Goal: Task Accomplishment & Management: Use online tool/utility

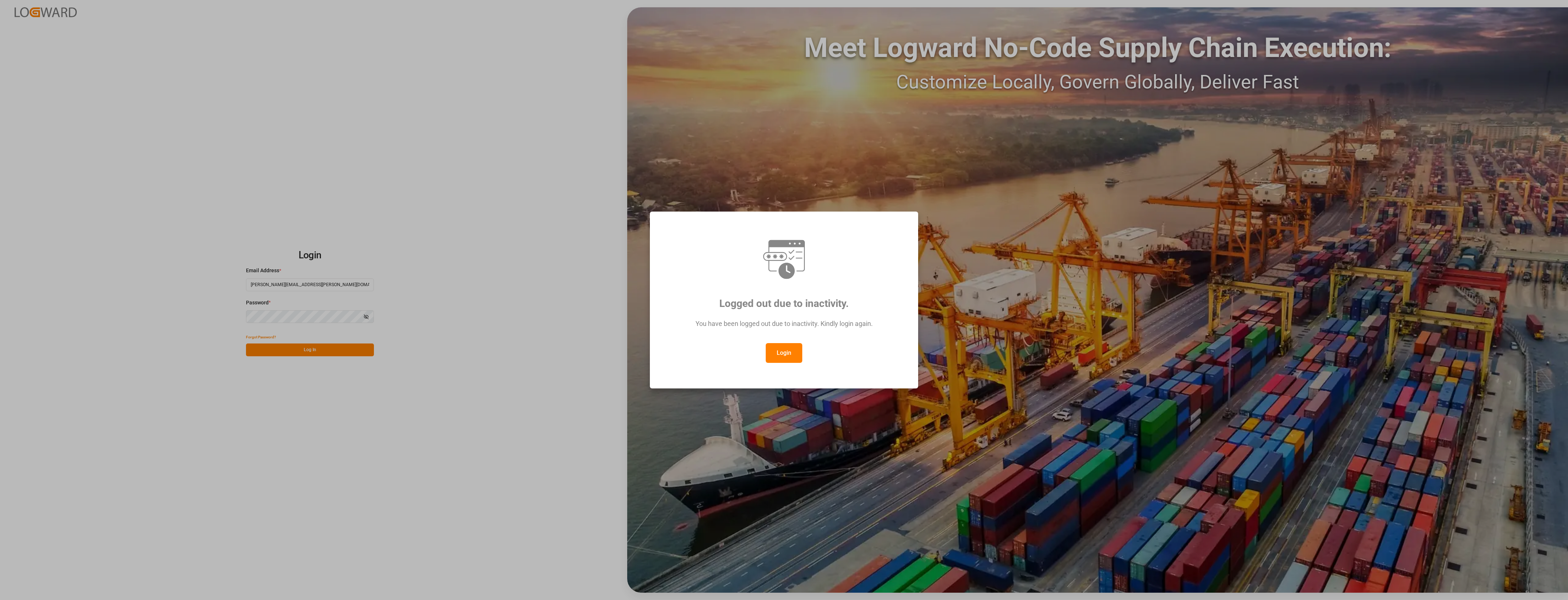
click at [784, 351] on button "Login" at bounding box center [784, 353] width 36 height 20
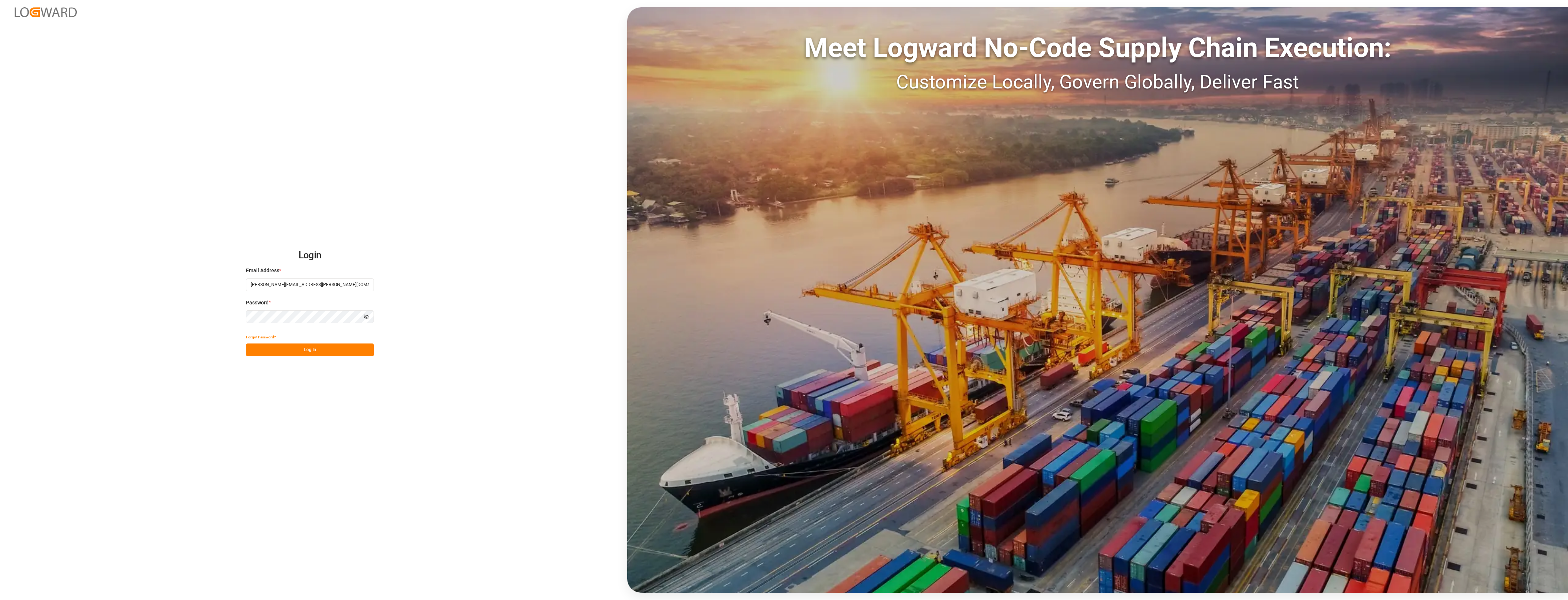
click at [309, 351] on button "Log In" at bounding box center [310, 349] width 128 height 13
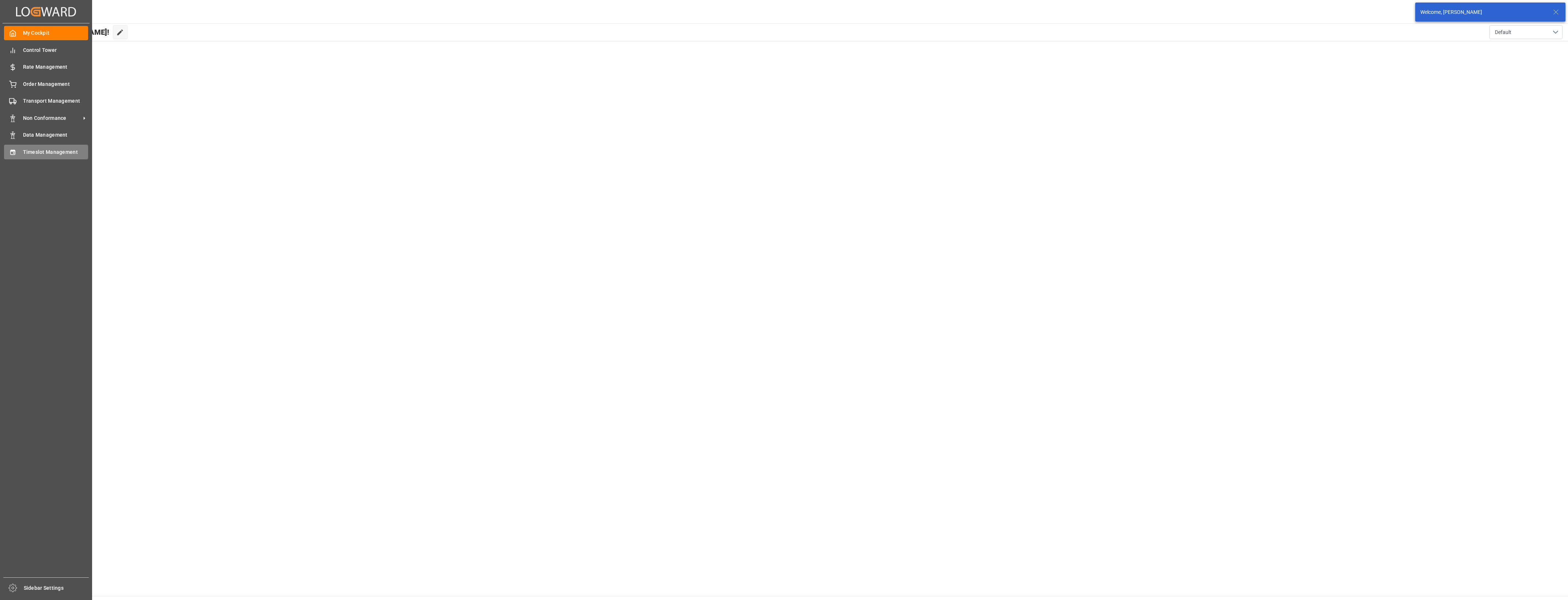
click at [33, 155] on span "Timeslot Management" at bounding box center [56, 152] width 65 height 8
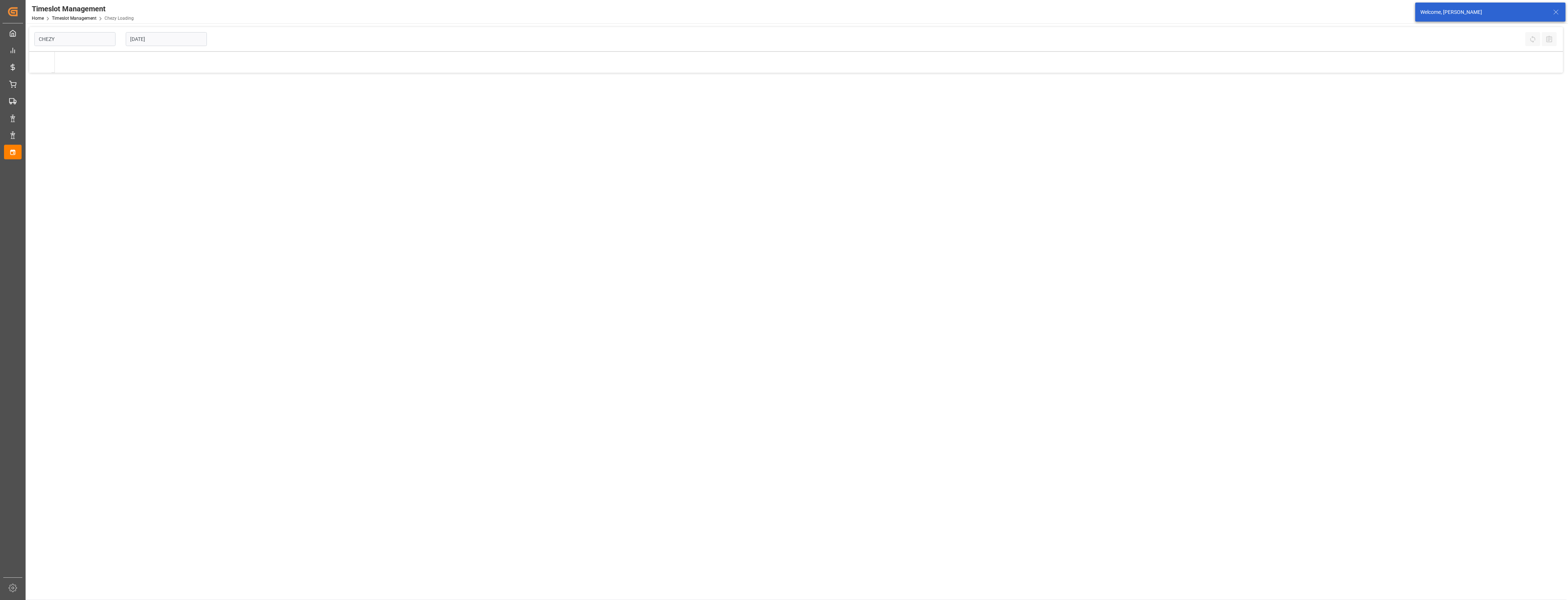
type input "Chezy Loading"
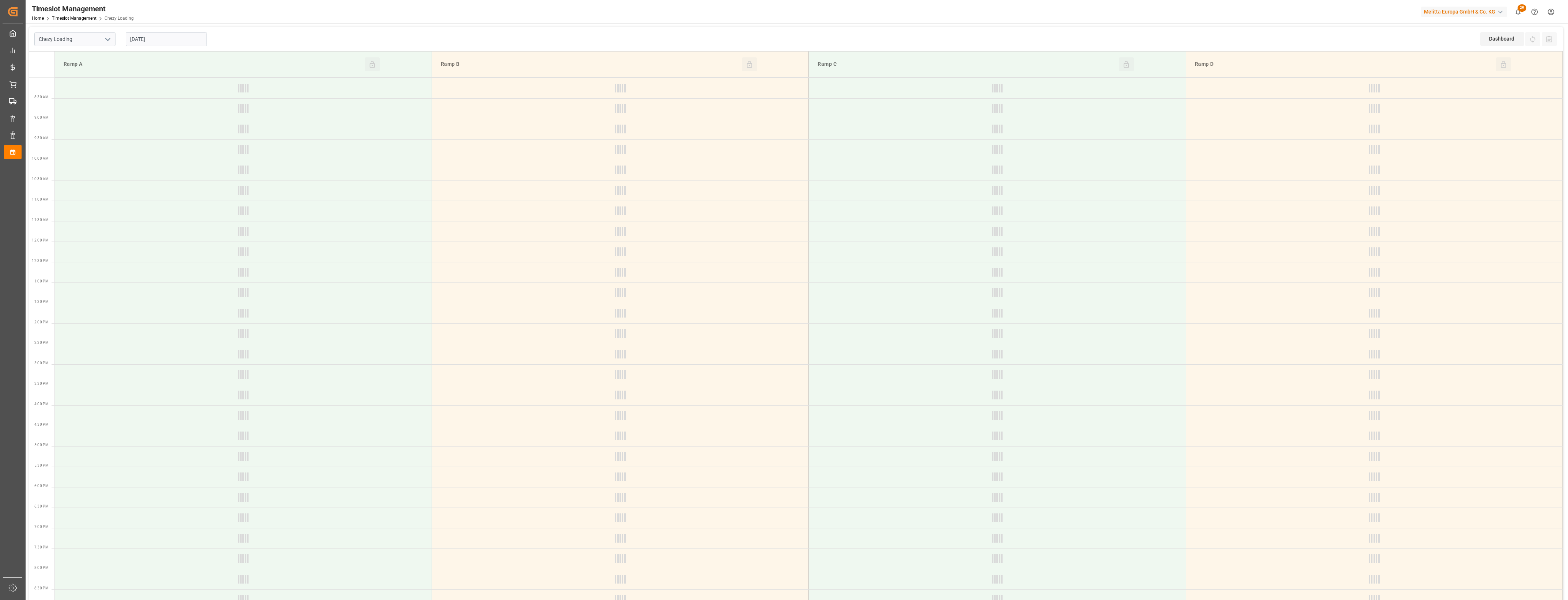
click at [168, 39] on input "[DATE]" at bounding box center [166, 39] width 81 height 14
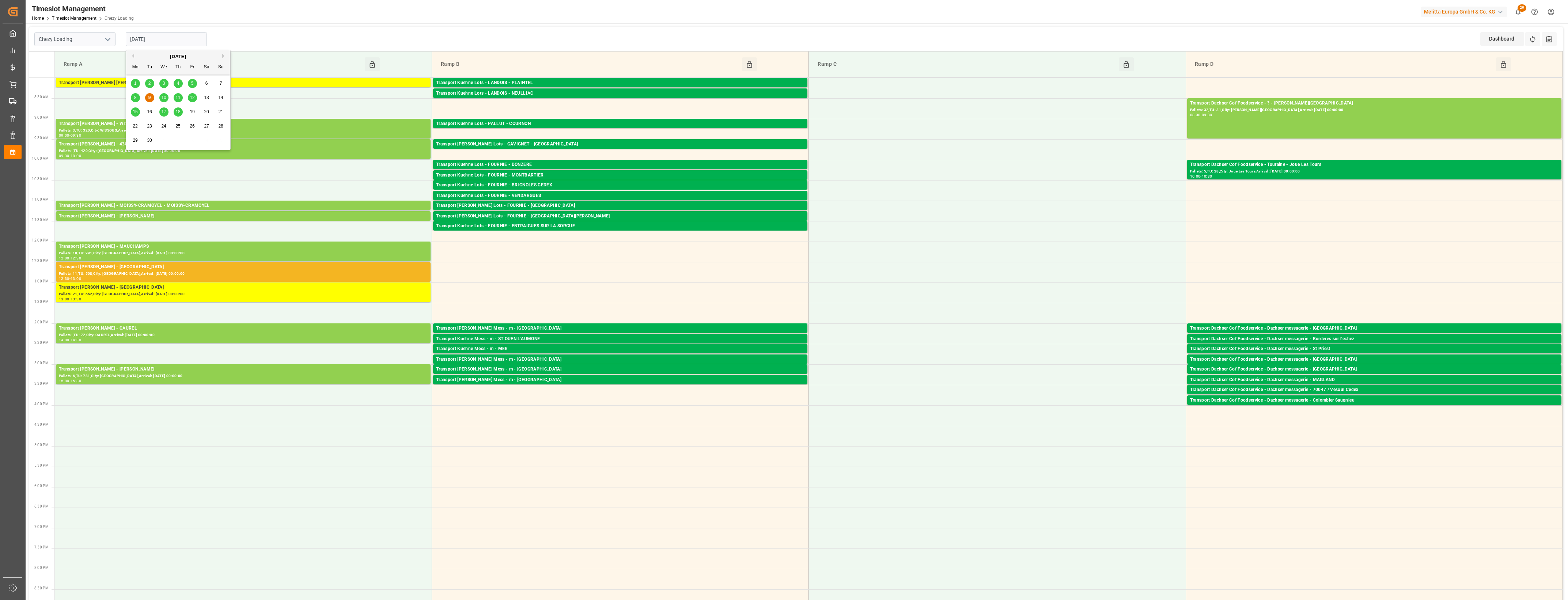
click at [162, 99] on span "10" at bounding box center [163, 98] width 5 height 5
type input "[DATE]"
